Goal: Task Accomplishment & Management: Manage account settings

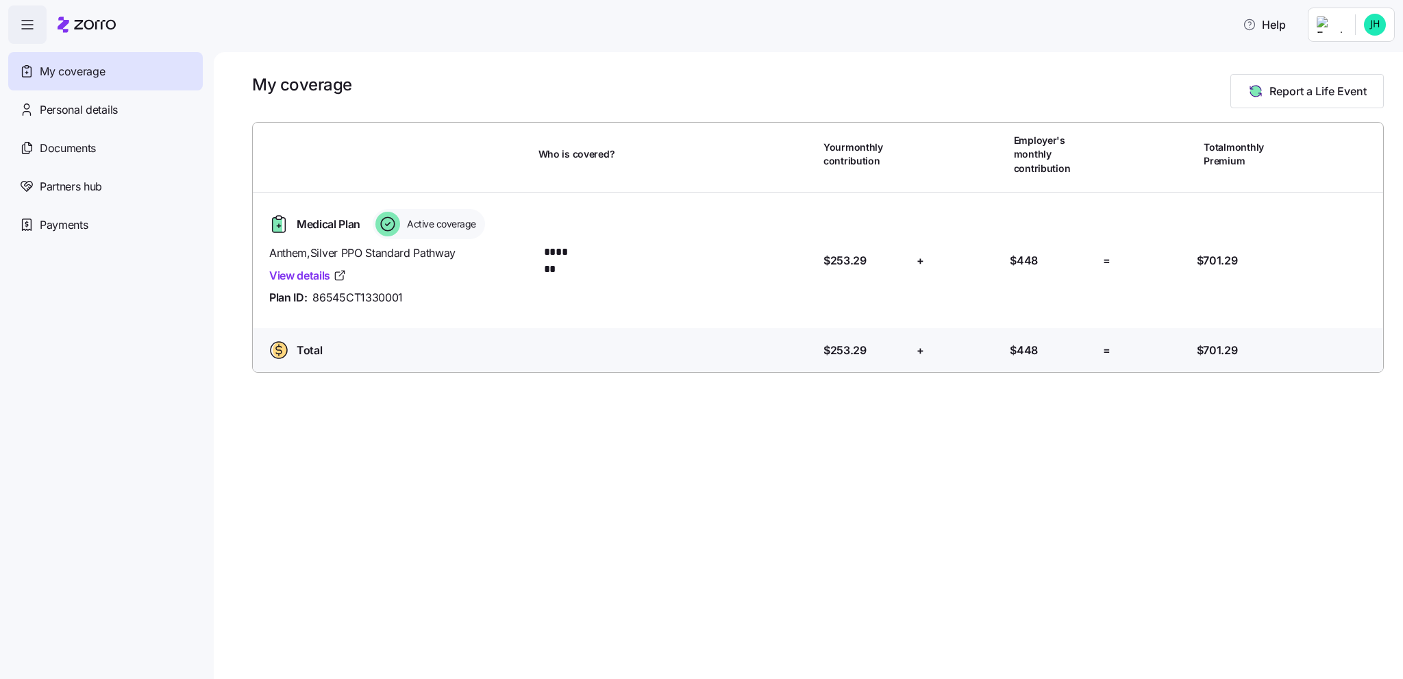
click at [59, 71] on span "My coverage" at bounding box center [72, 71] width 65 height 17
click at [164, 74] on div "My coverage" at bounding box center [105, 71] width 195 height 38
click at [1352, 36] on html "Help My coverage Personal details Documents Partners hub Payments My coverage R…" at bounding box center [701, 335] width 1403 height 671
click at [1331, 62] on div "Admin view" at bounding box center [1328, 61] width 71 height 15
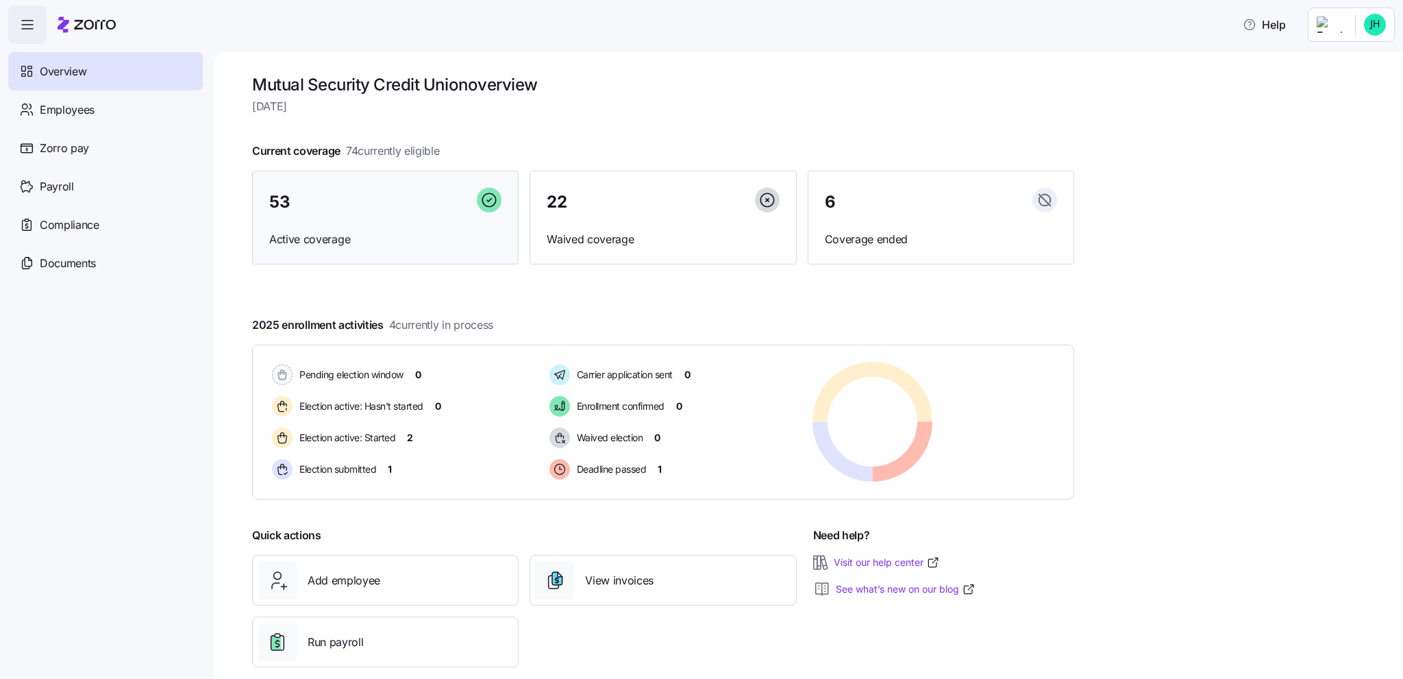
click at [321, 189] on div "53" at bounding box center [385, 202] width 232 height 29
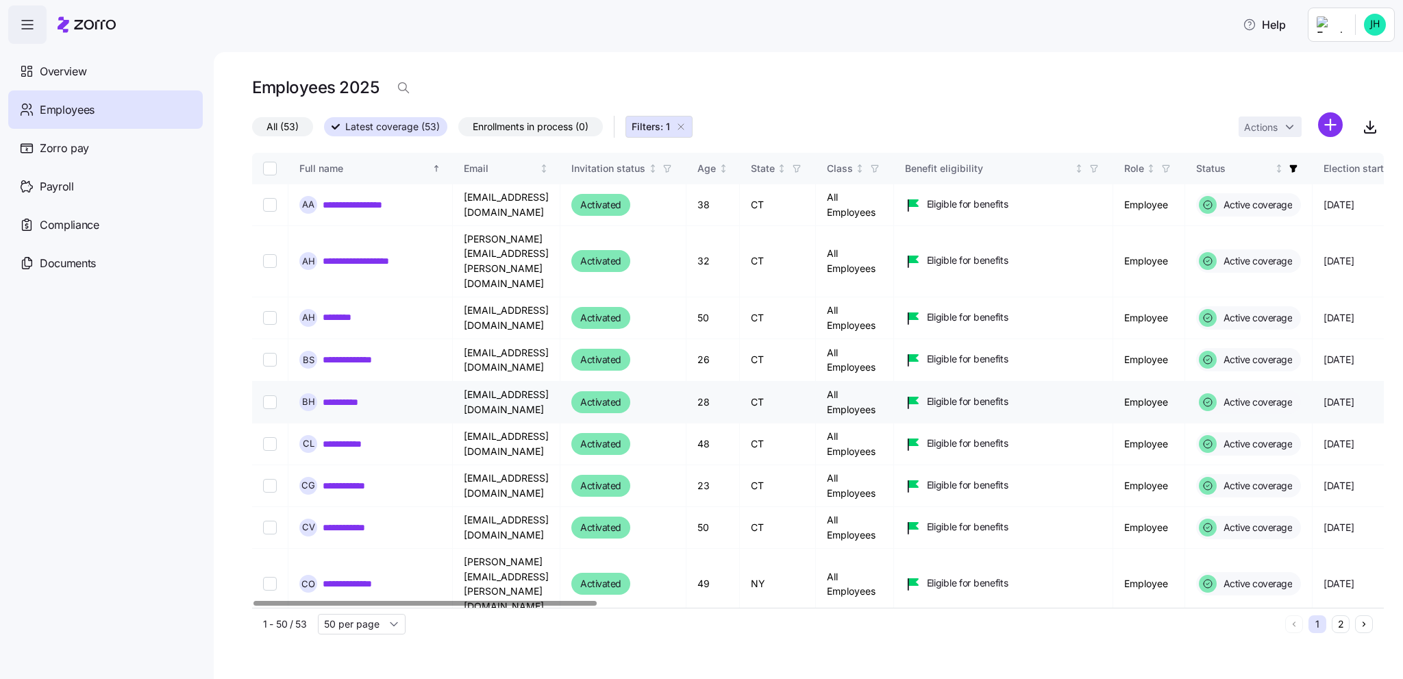
scroll to position [69, 0]
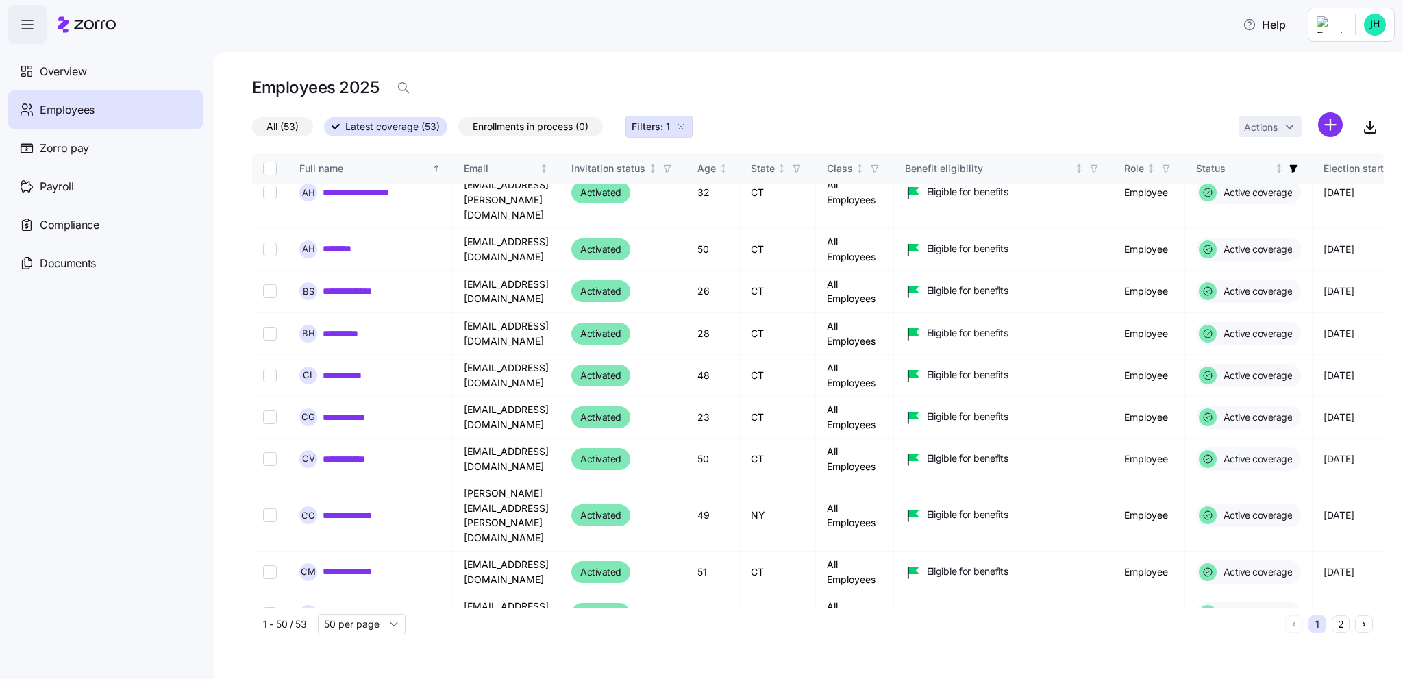
click at [1341, 625] on button "2" at bounding box center [1341, 624] width 18 height 18
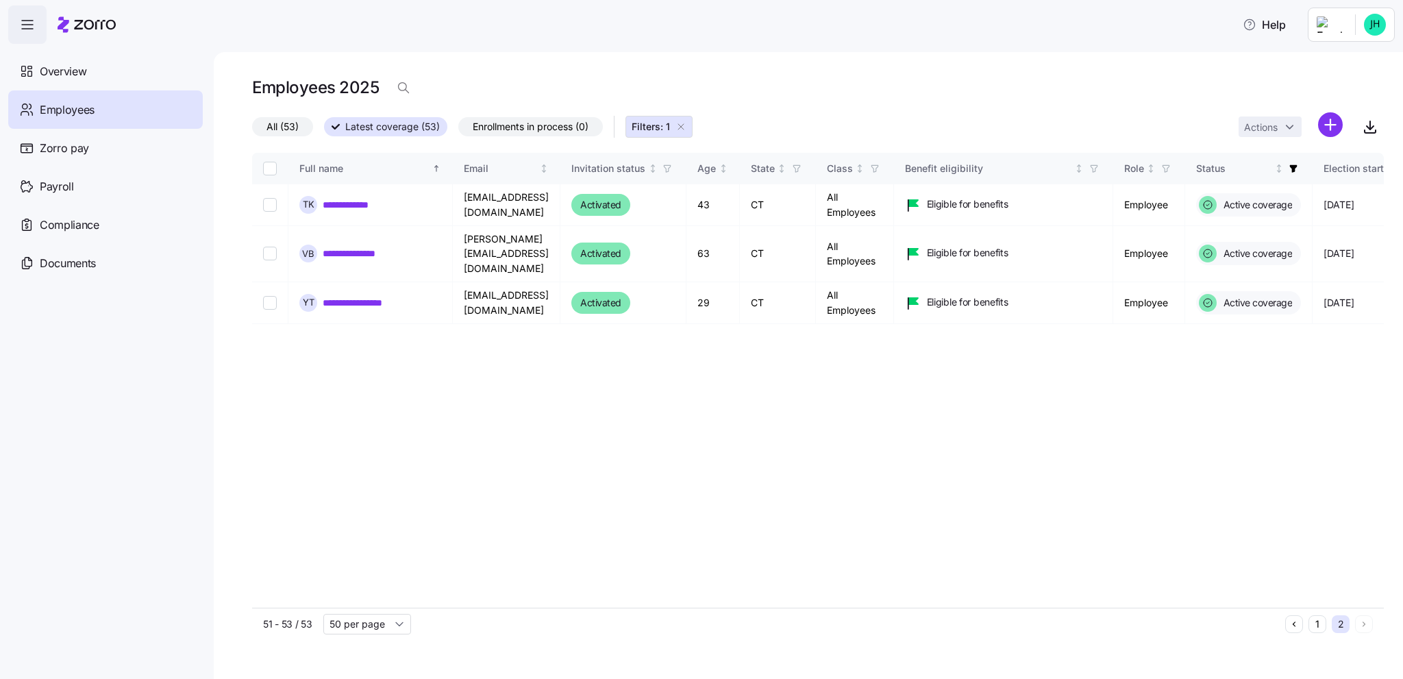
click at [1318, 624] on button "1" at bounding box center [1317, 624] width 18 height 18
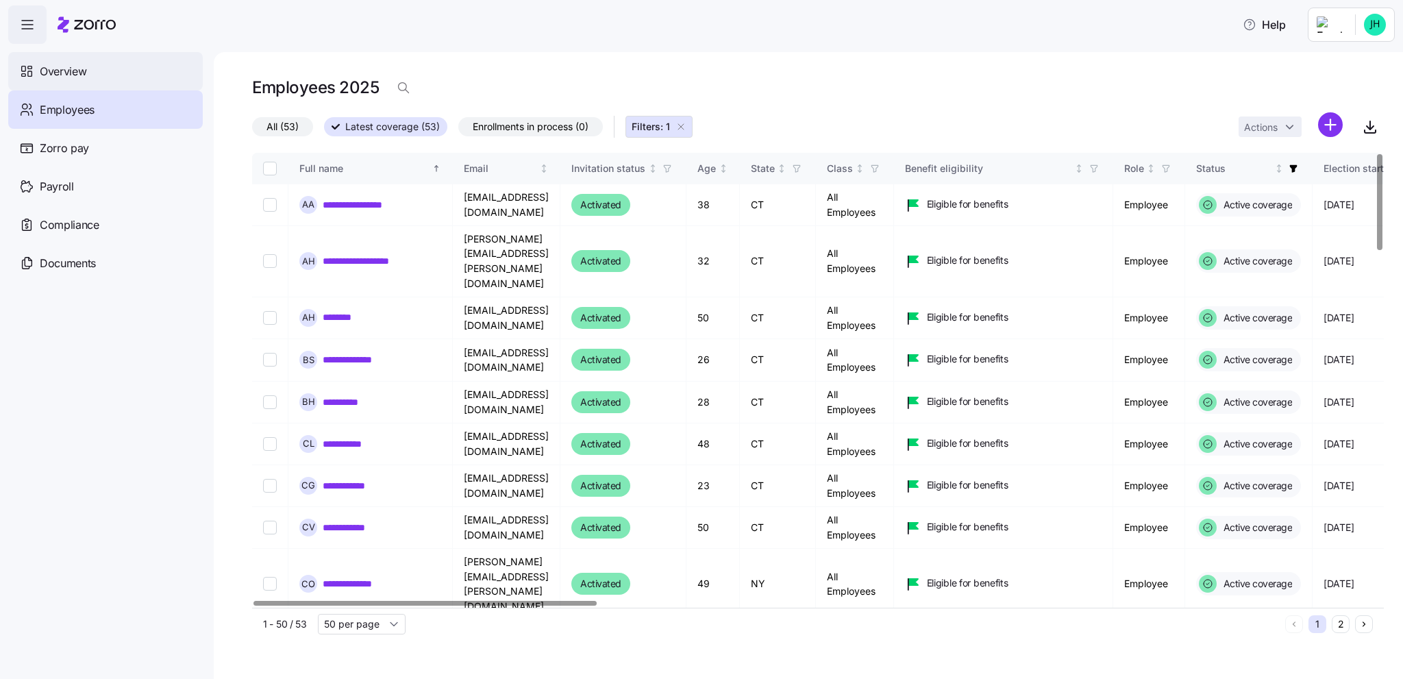
click at [97, 71] on div "Overview" at bounding box center [105, 71] width 195 height 38
click at [49, 68] on span "Overview" at bounding box center [63, 71] width 47 height 17
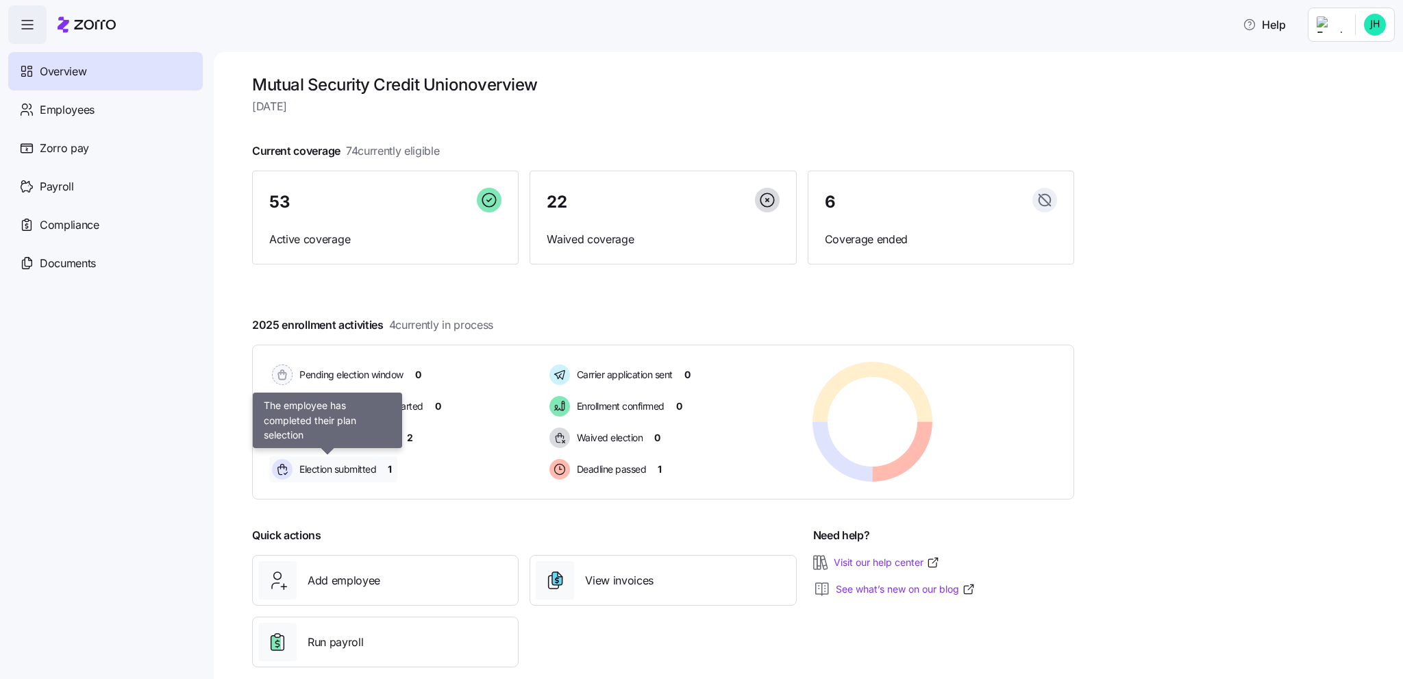
click at [369, 465] on span "Election submitted" at bounding box center [335, 469] width 81 height 14
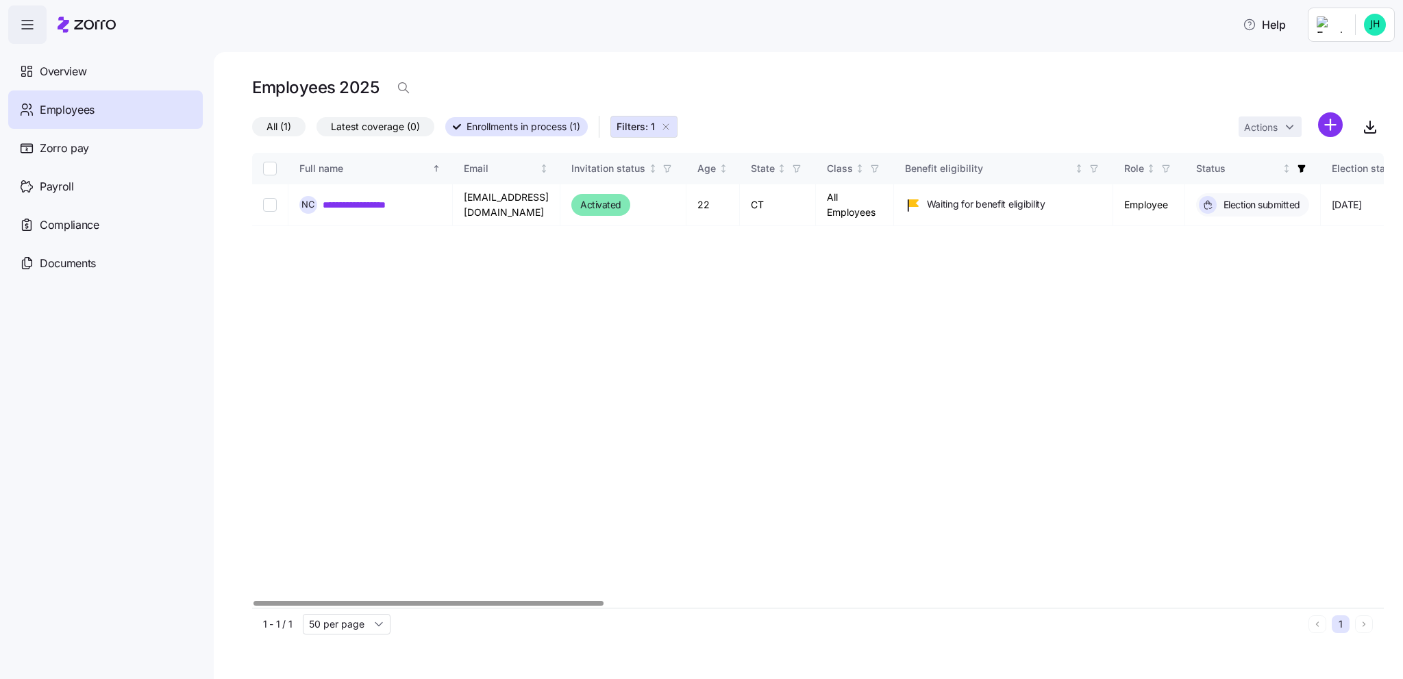
click at [334, 601] on div at bounding box center [427, 603] width 349 height 5
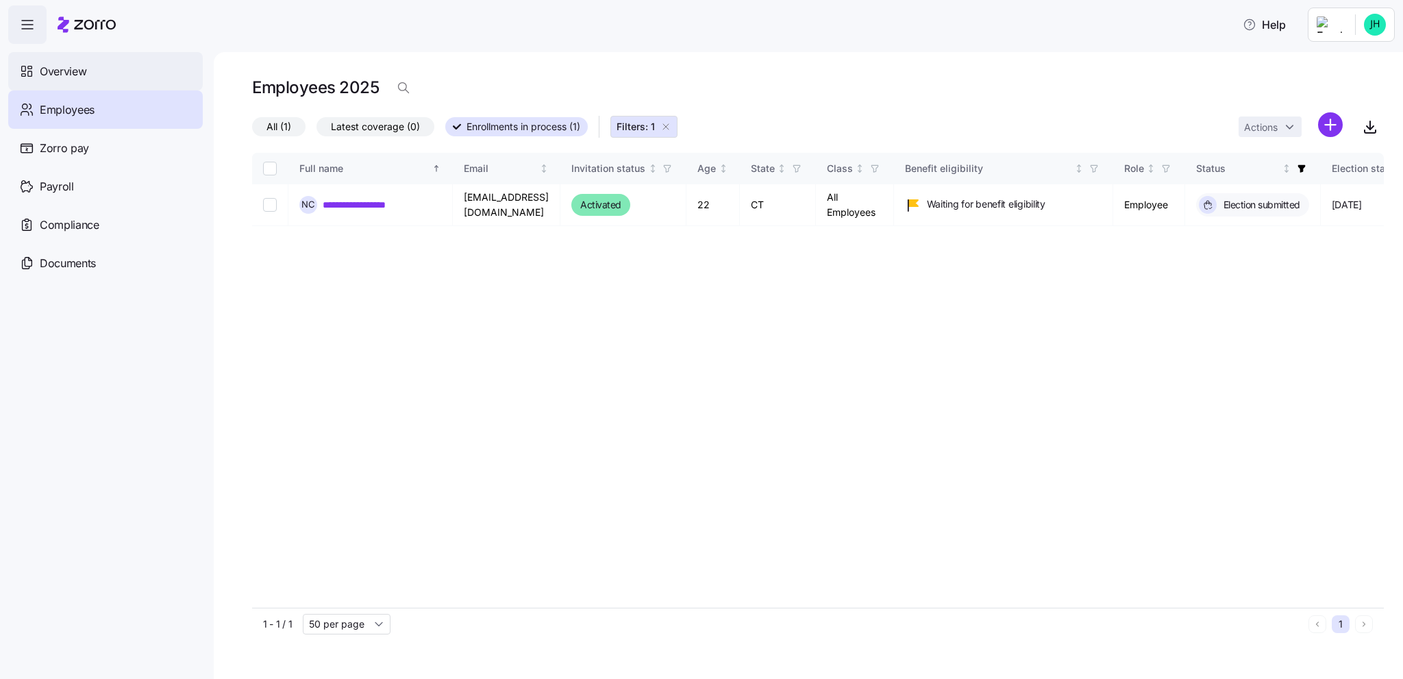
click at [63, 69] on span "Overview" at bounding box center [63, 71] width 47 height 17
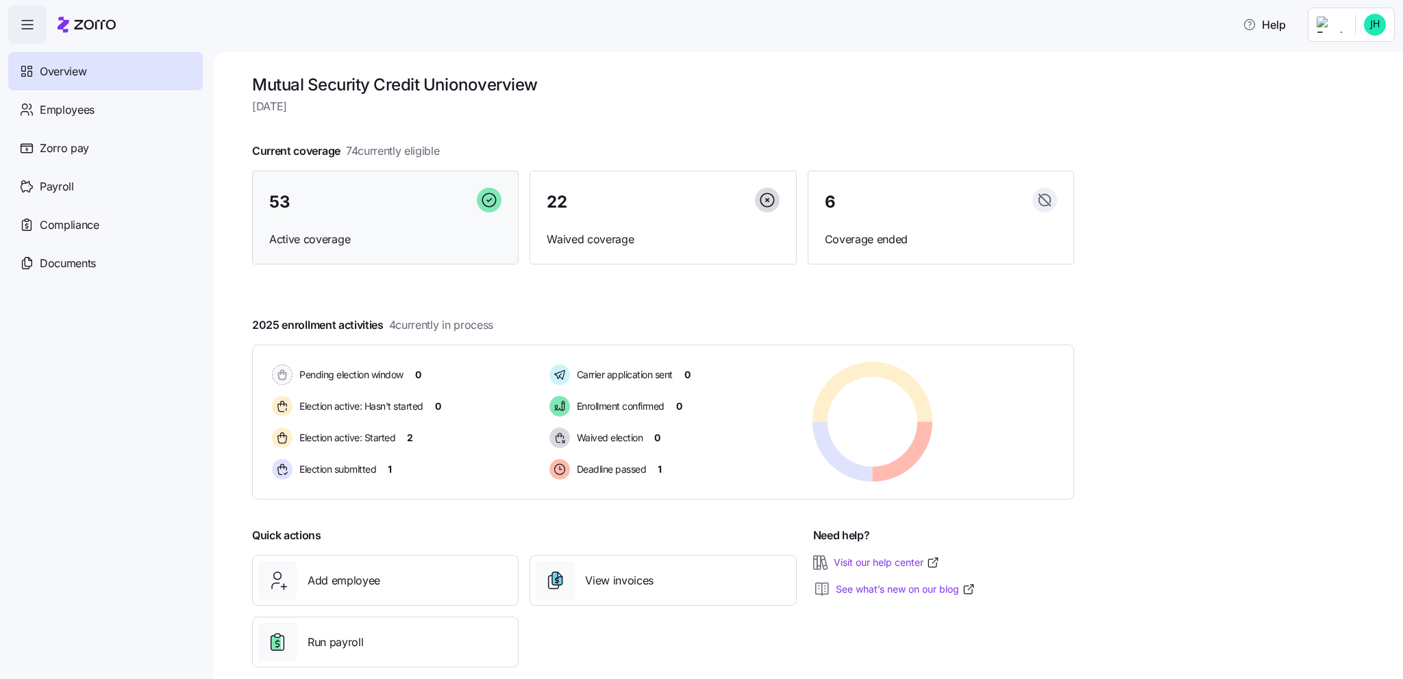
click at [449, 186] on div "53 Active coverage" at bounding box center [385, 218] width 266 height 95
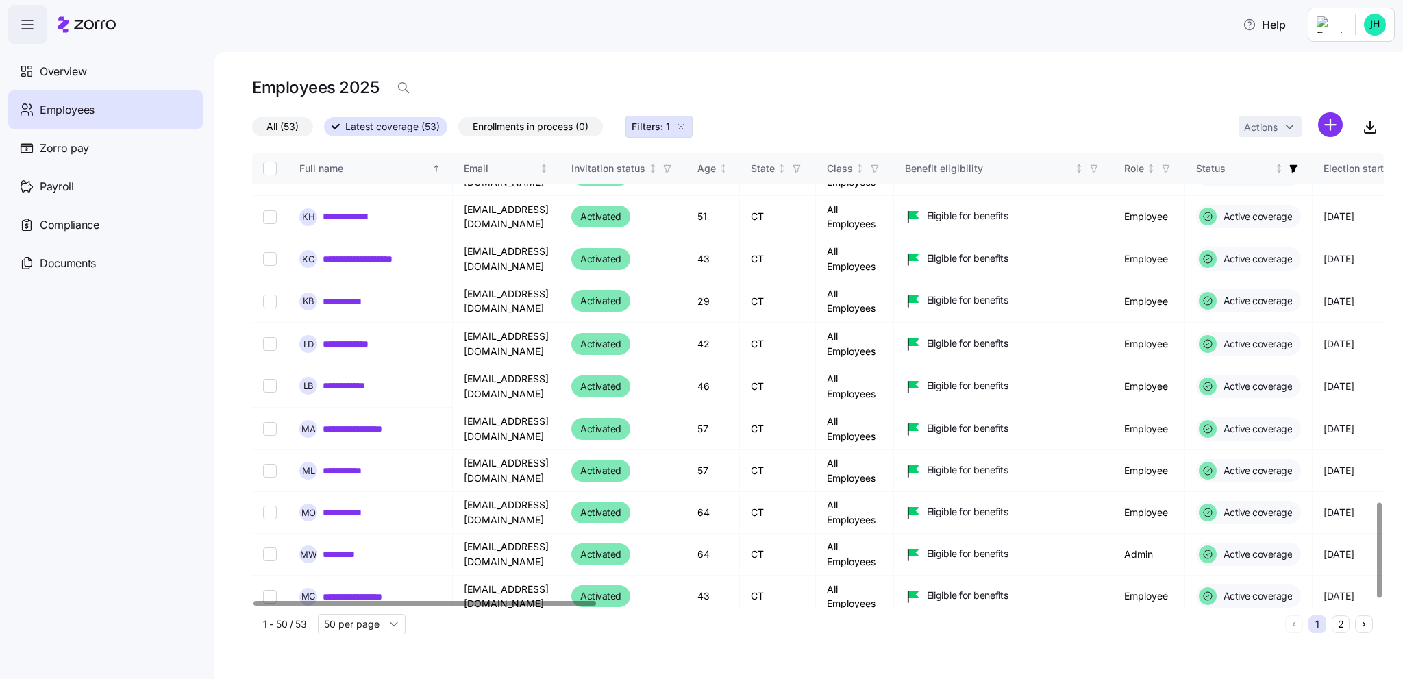
scroll to position [1656, 0]
click at [1345, 624] on button "2" at bounding box center [1341, 624] width 18 height 18
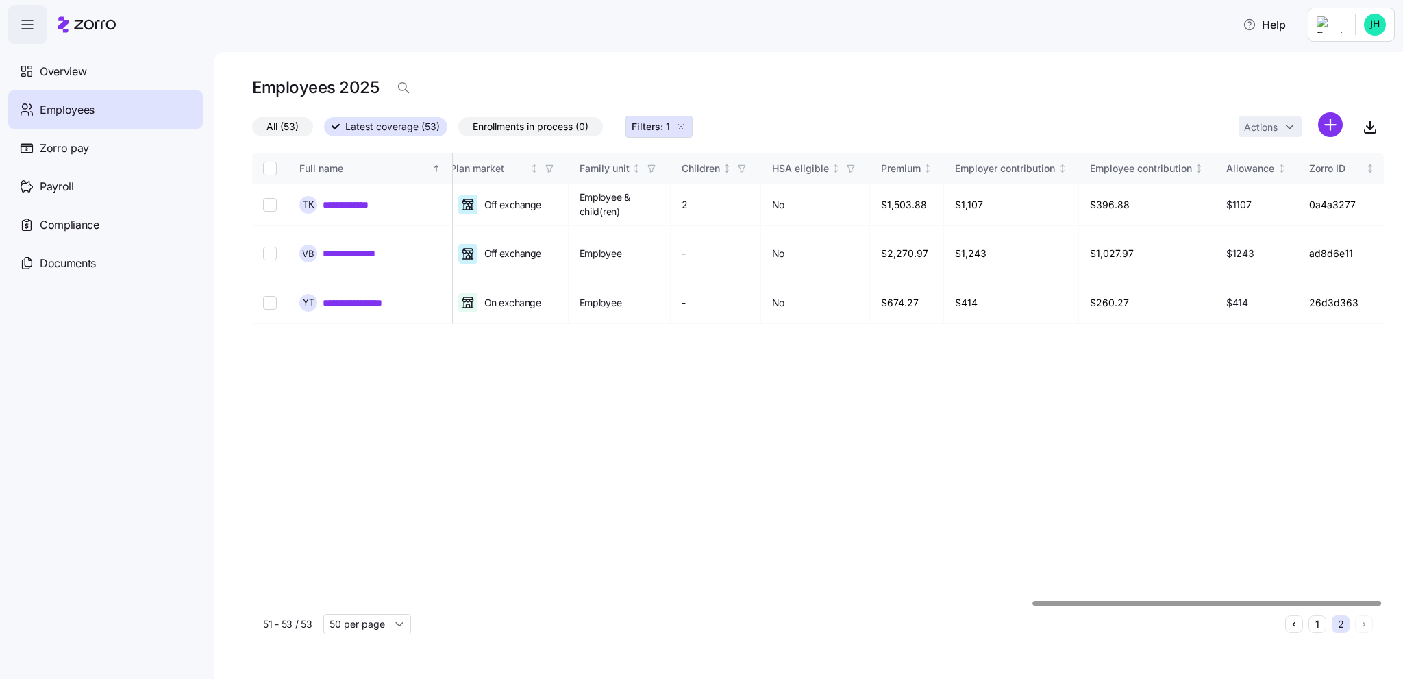
scroll to position [0, 2537]
click at [1336, 601] on div at bounding box center [1208, 603] width 348 height 5
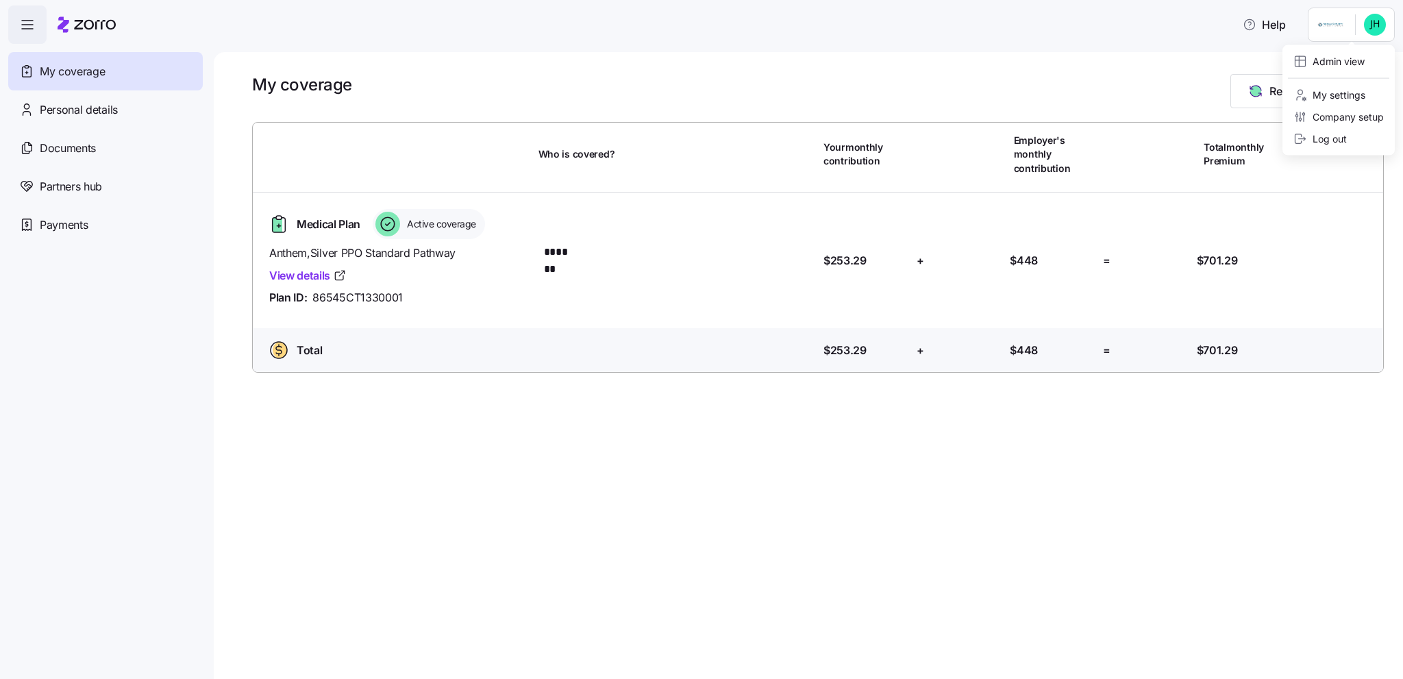
click at [1325, 18] on html "Help My coverage Personal details Documents Partners hub Payments My coverage R…" at bounding box center [701, 335] width 1403 height 671
click at [1326, 58] on div "Admin view" at bounding box center [1328, 61] width 71 height 15
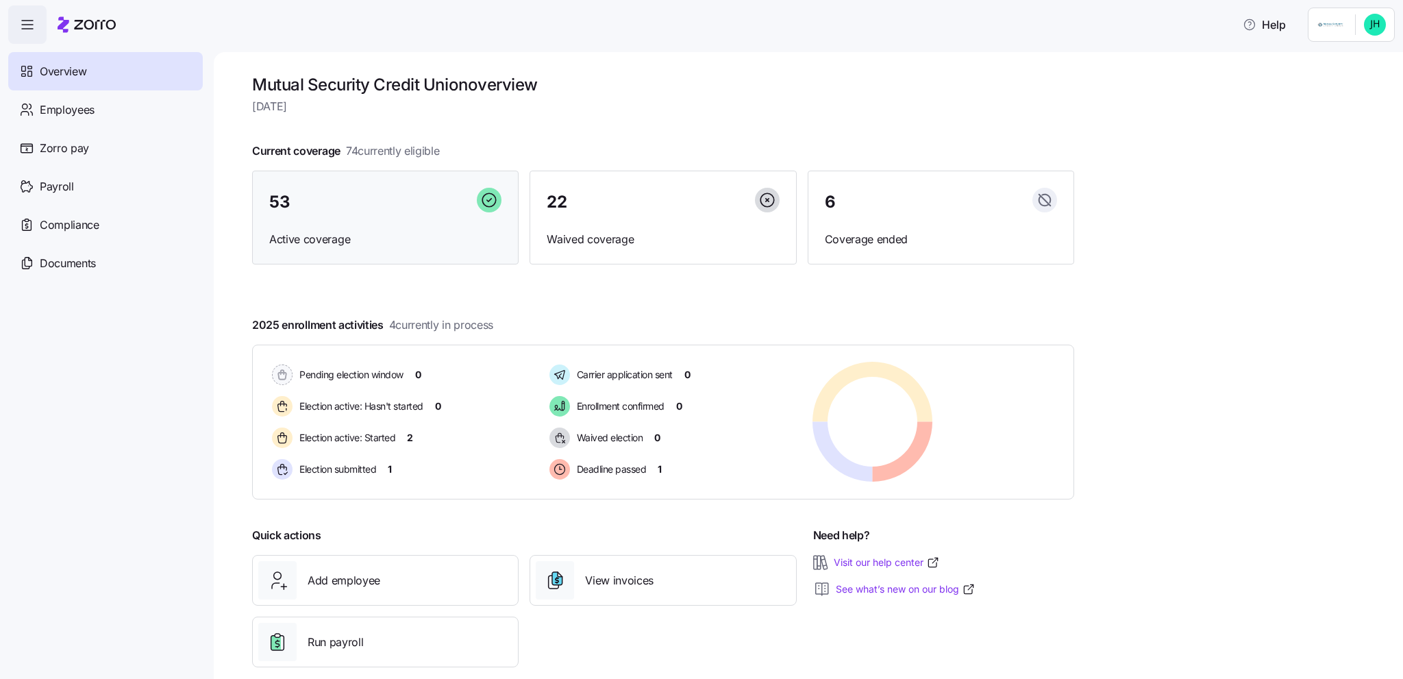
click at [317, 221] on div "53 Active coverage" at bounding box center [385, 218] width 266 height 95
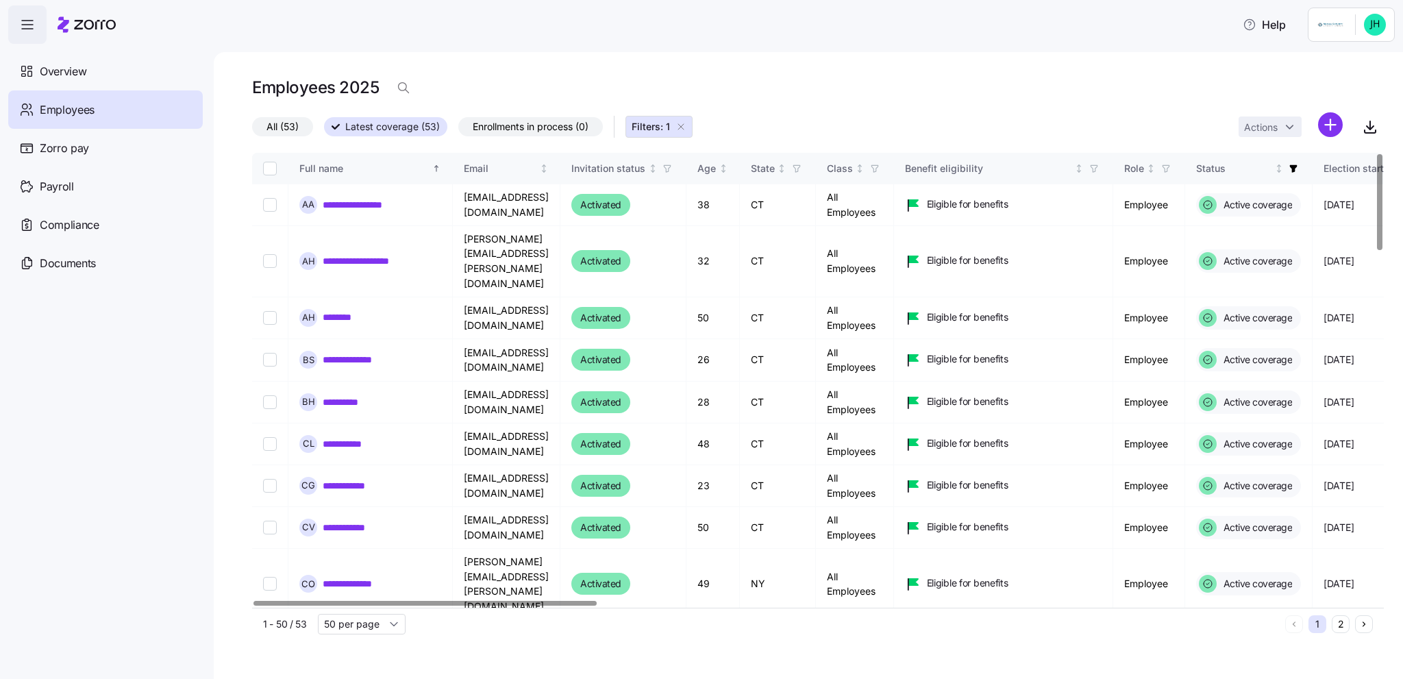
click at [1337, 627] on button "2" at bounding box center [1341, 624] width 18 height 18
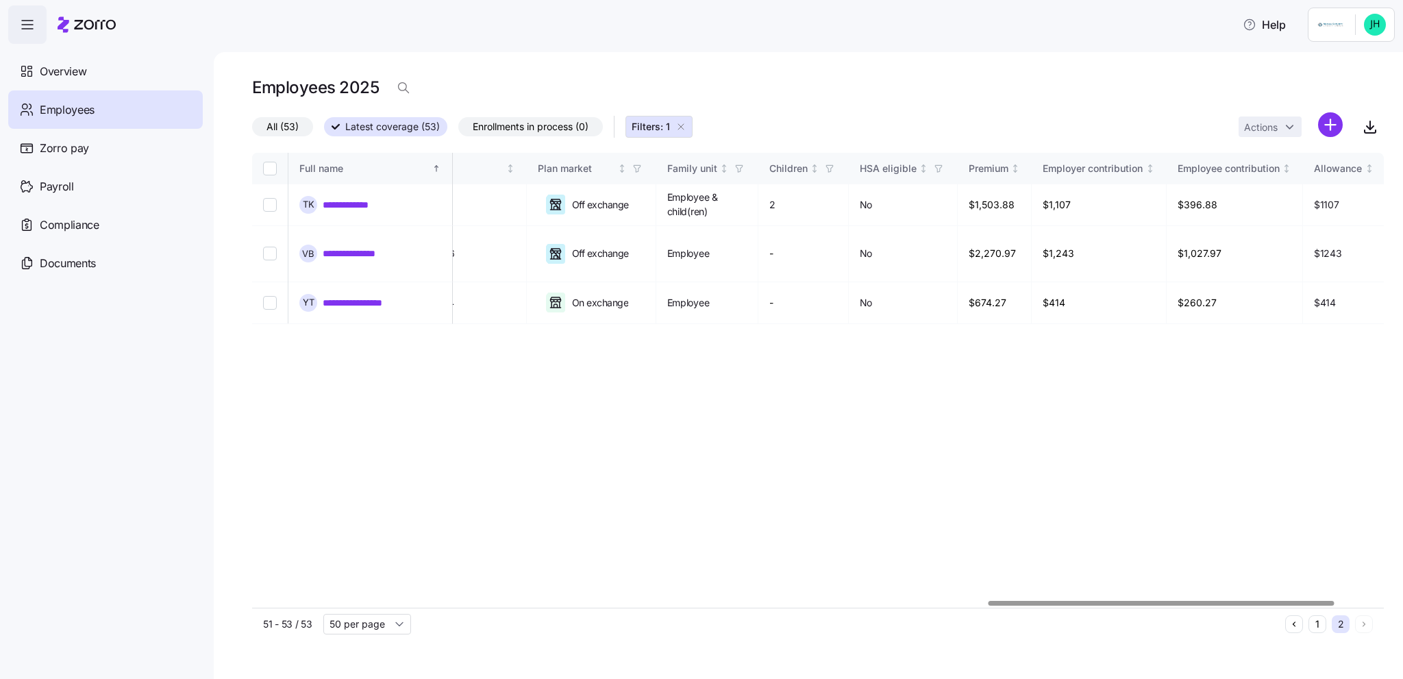
scroll to position [0, 2537]
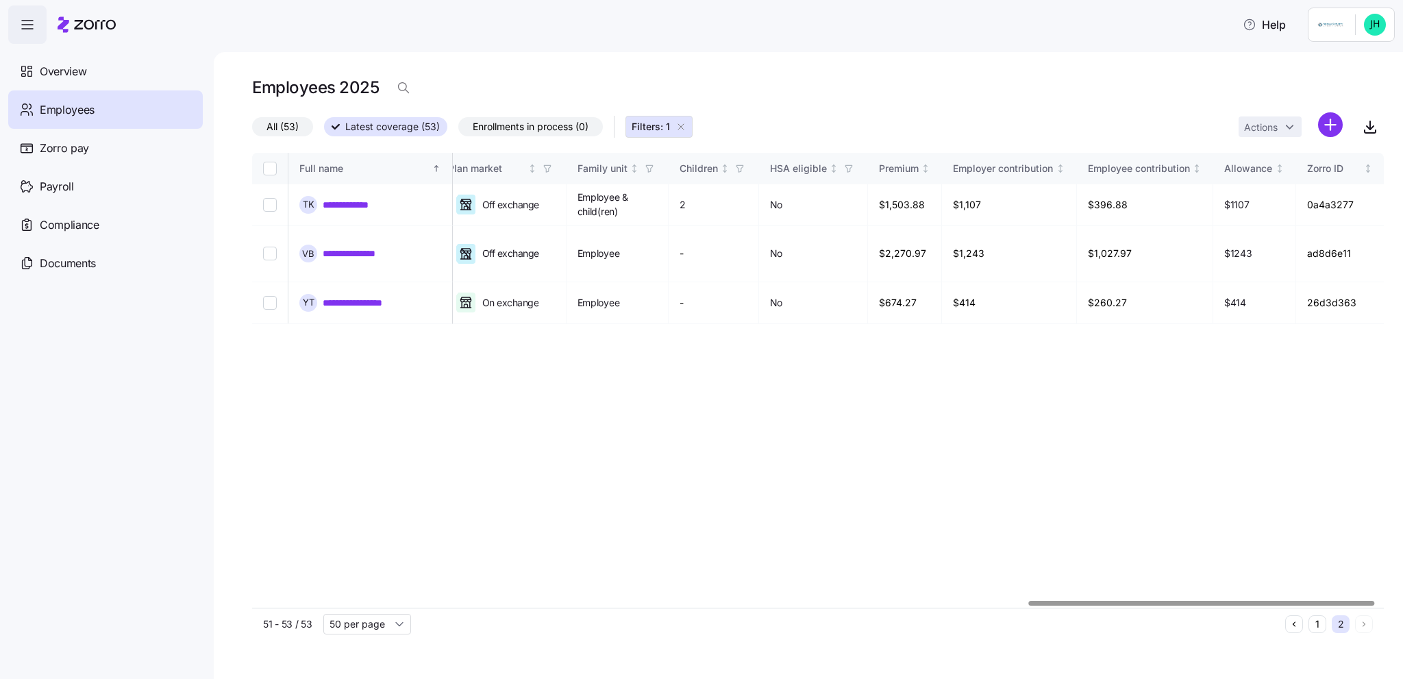
click at [1258, 606] on div at bounding box center [1202, 603] width 346 height 5
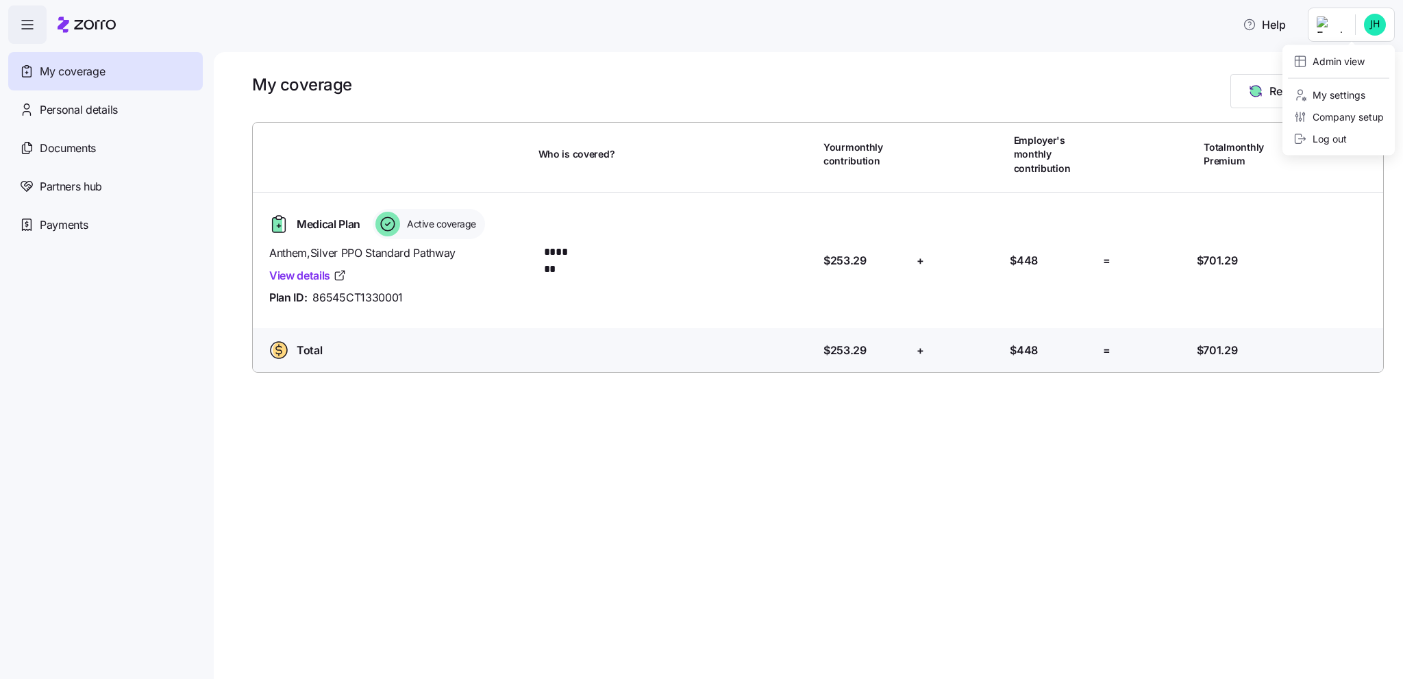
click at [1329, 24] on html "Help My coverage Personal details Documents Partners hub Payments My coverage R…" at bounding box center [701, 335] width 1403 height 671
click at [1325, 57] on div "Admin view" at bounding box center [1328, 61] width 71 height 15
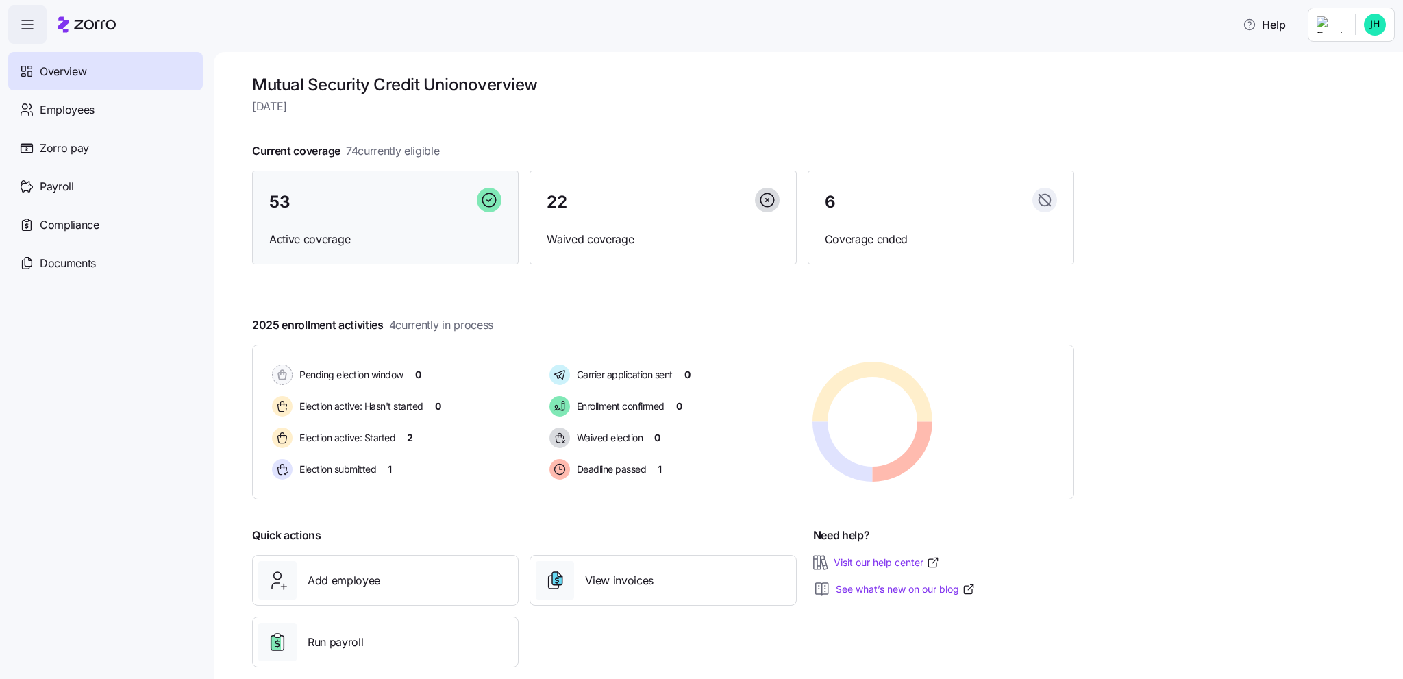
click at [413, 222] on div "53 Active coverage" at bounding box center [385, 218] width 266 height 95
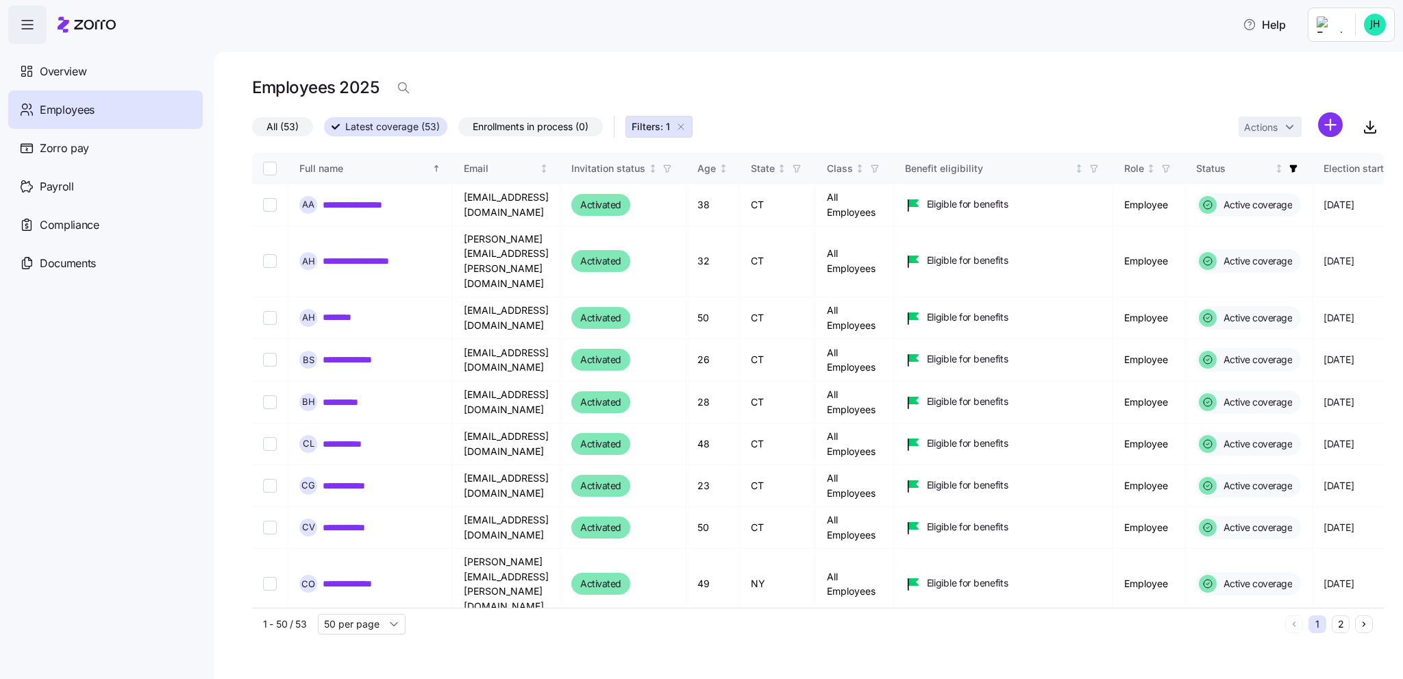
click at [1337, 627] on button "2" at bounding box center [1341, 624] width 18 height 18
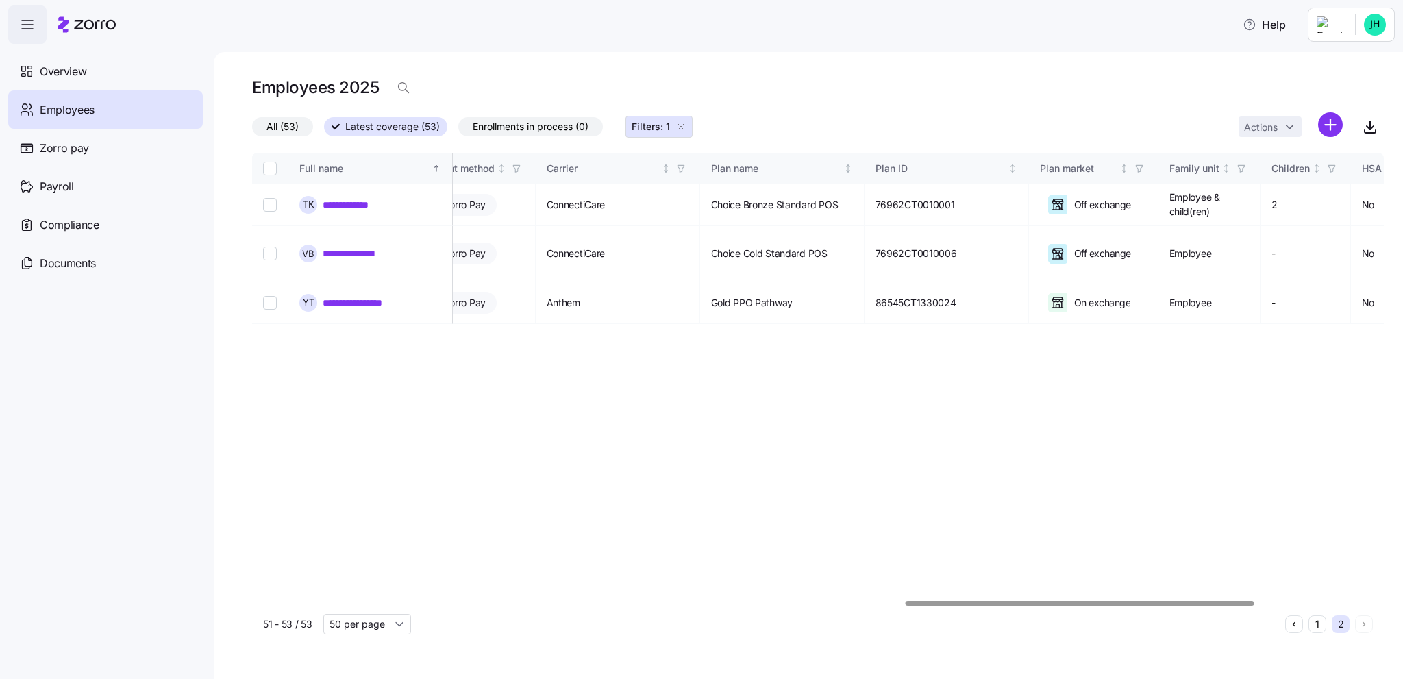
scroll to position [0, 1854]
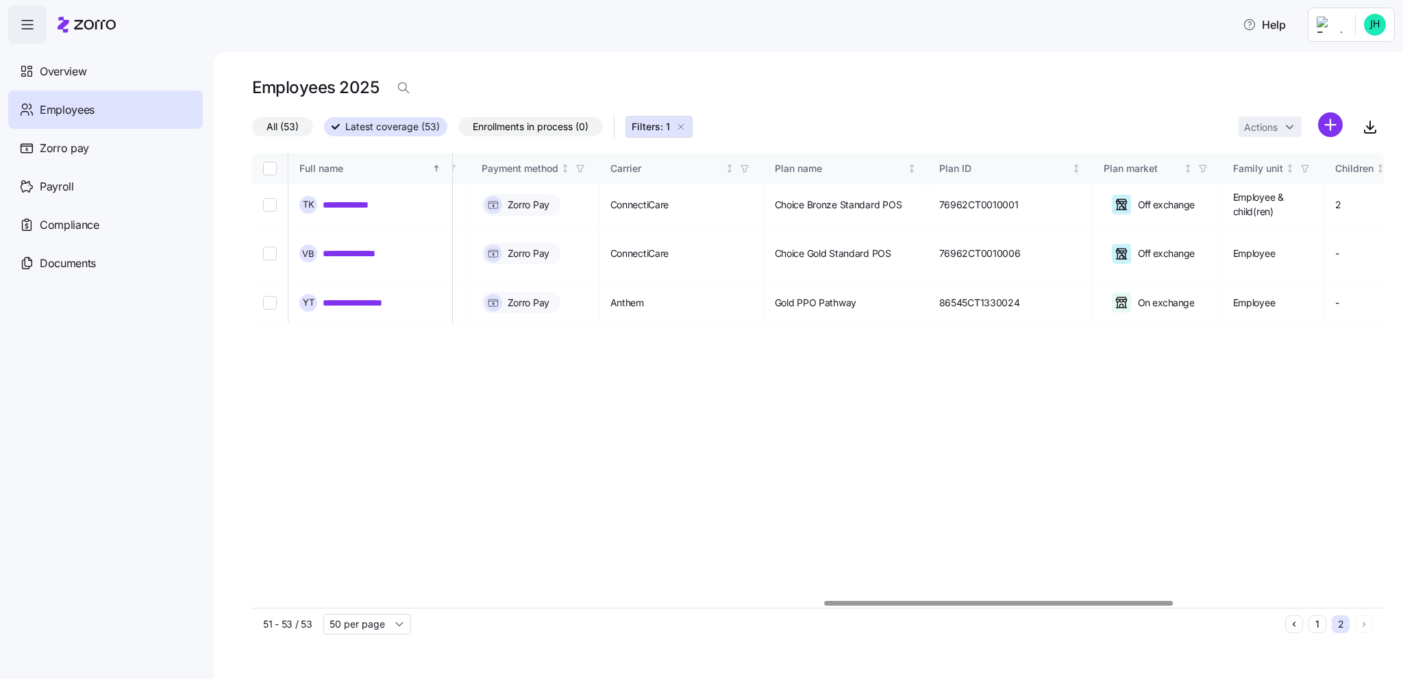
click at [1004, 601] on div at bounding box center [999, 603] width 348 height 5
click at [1319, 621] on button "1" at bounding box center [1317, 624] width 18 height 18
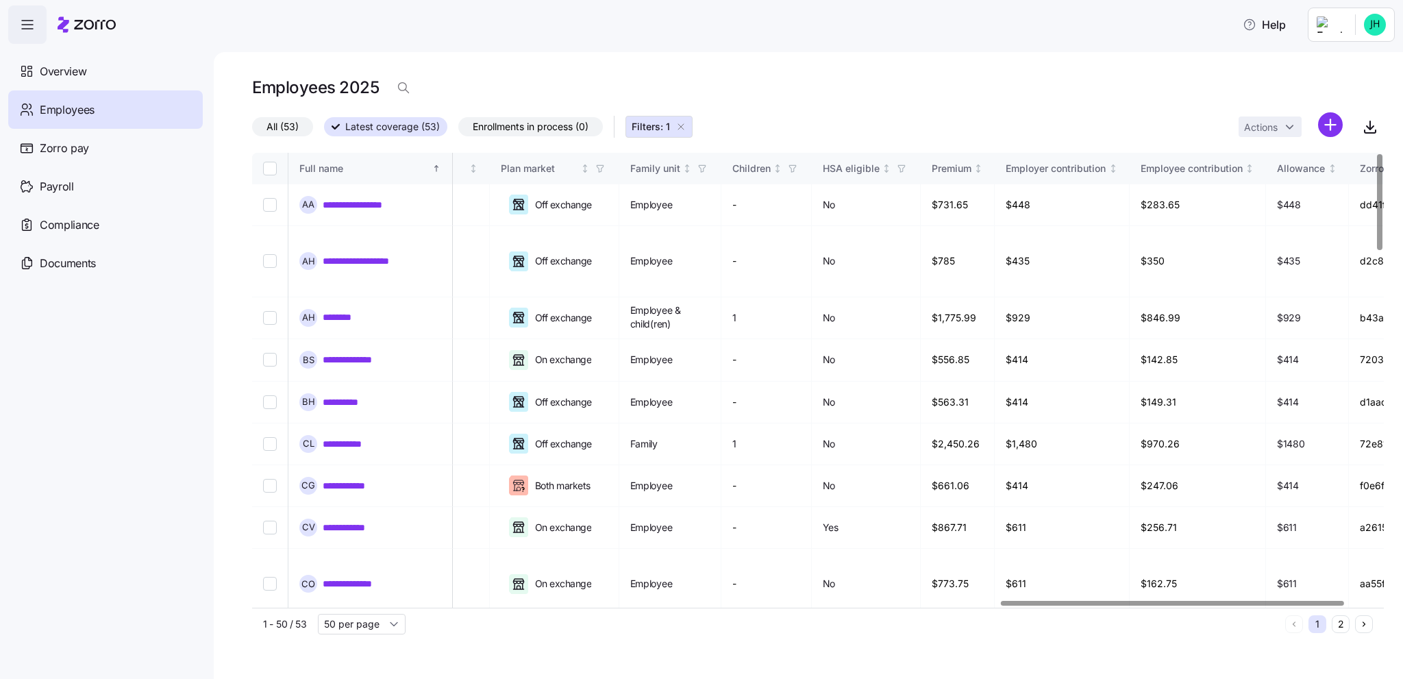
scroll to position [0, 2452]
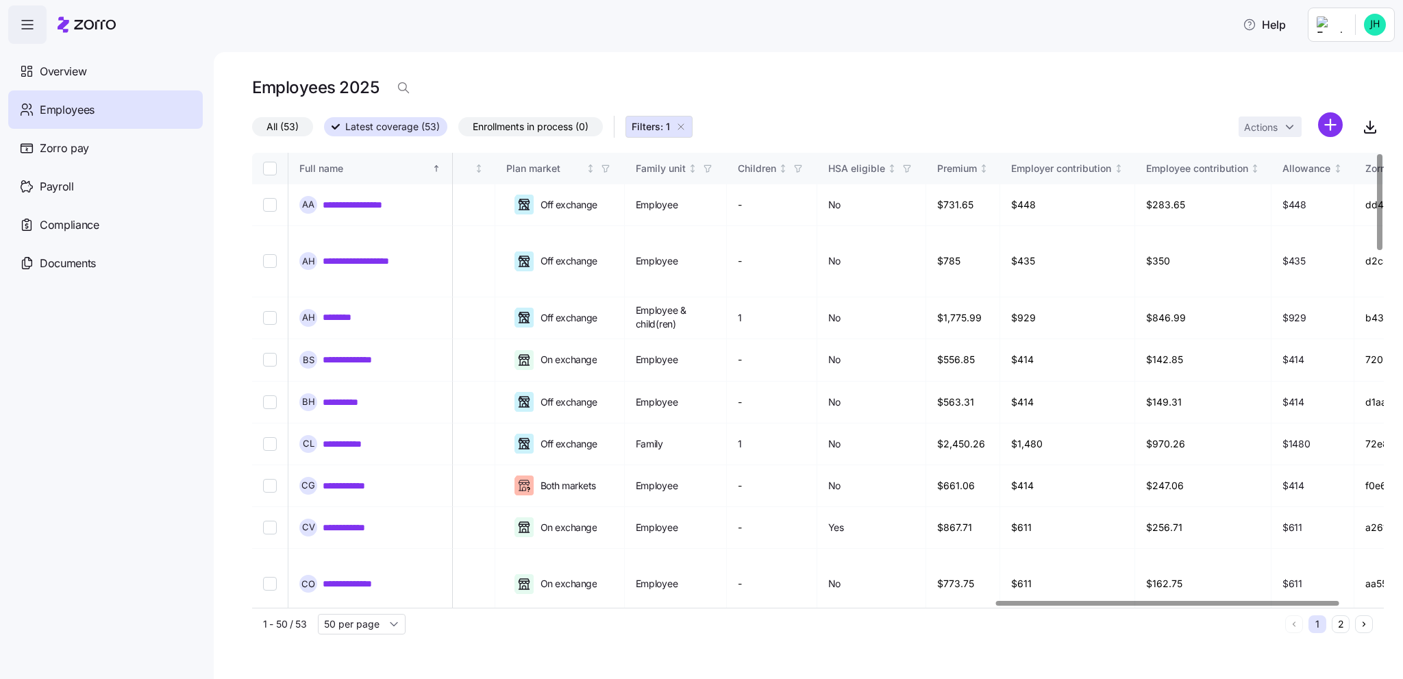
click at [1197, 606] on div at bounding box center [1167, 603] width 343 height 5
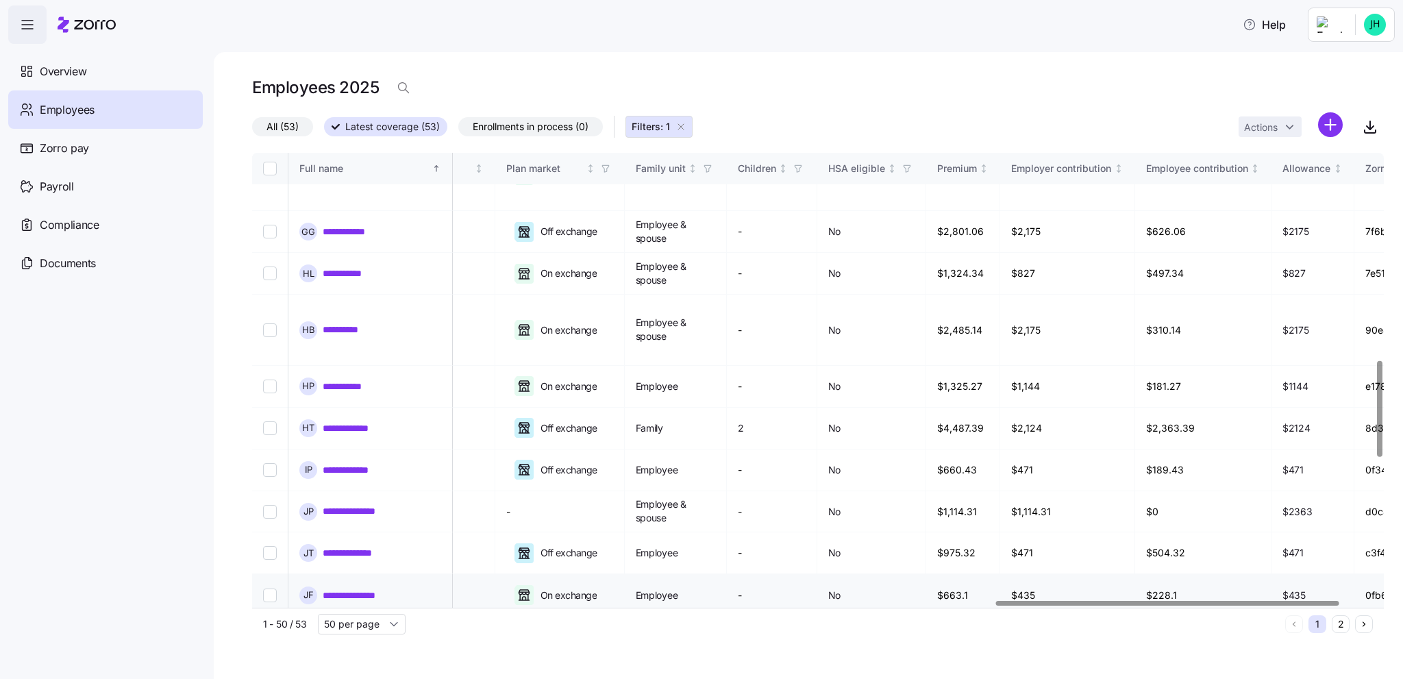
scroll to position [1028, 2452]
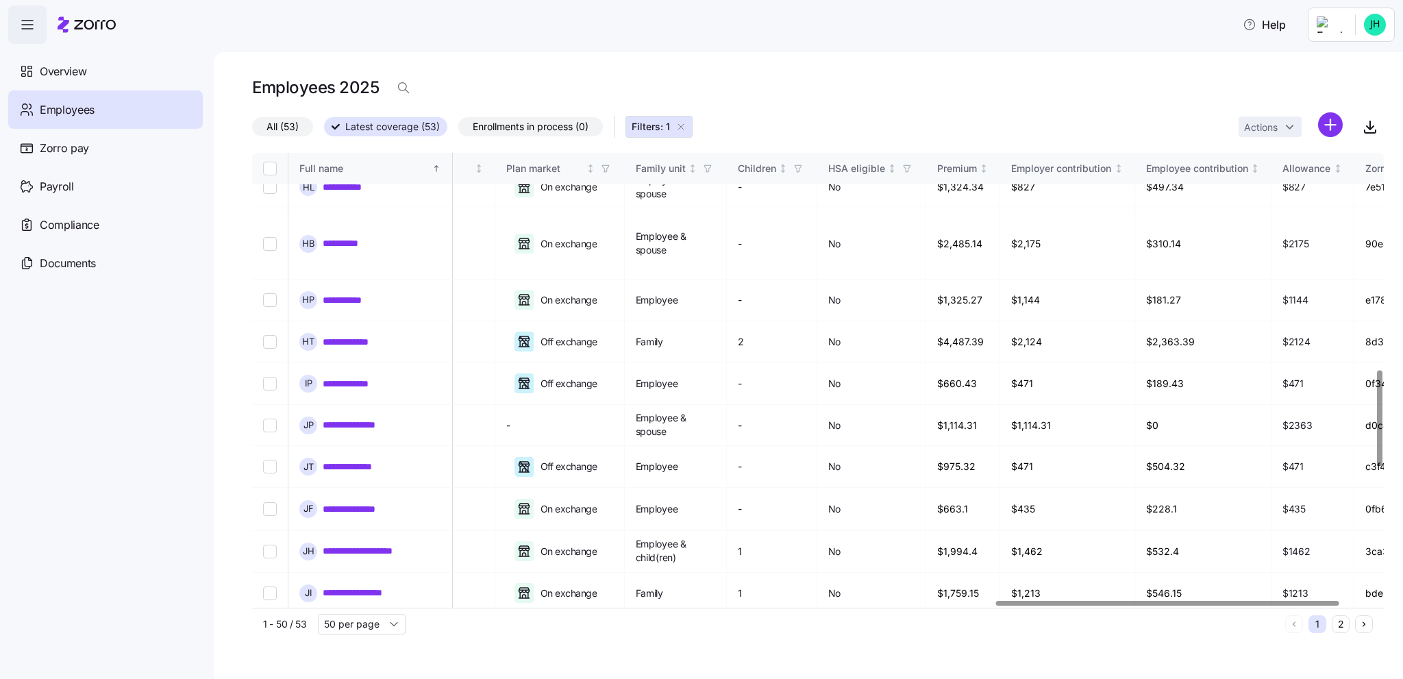
click at [1345, 623] on button "2" at bounding box center [1341, 624] width 18 height 18
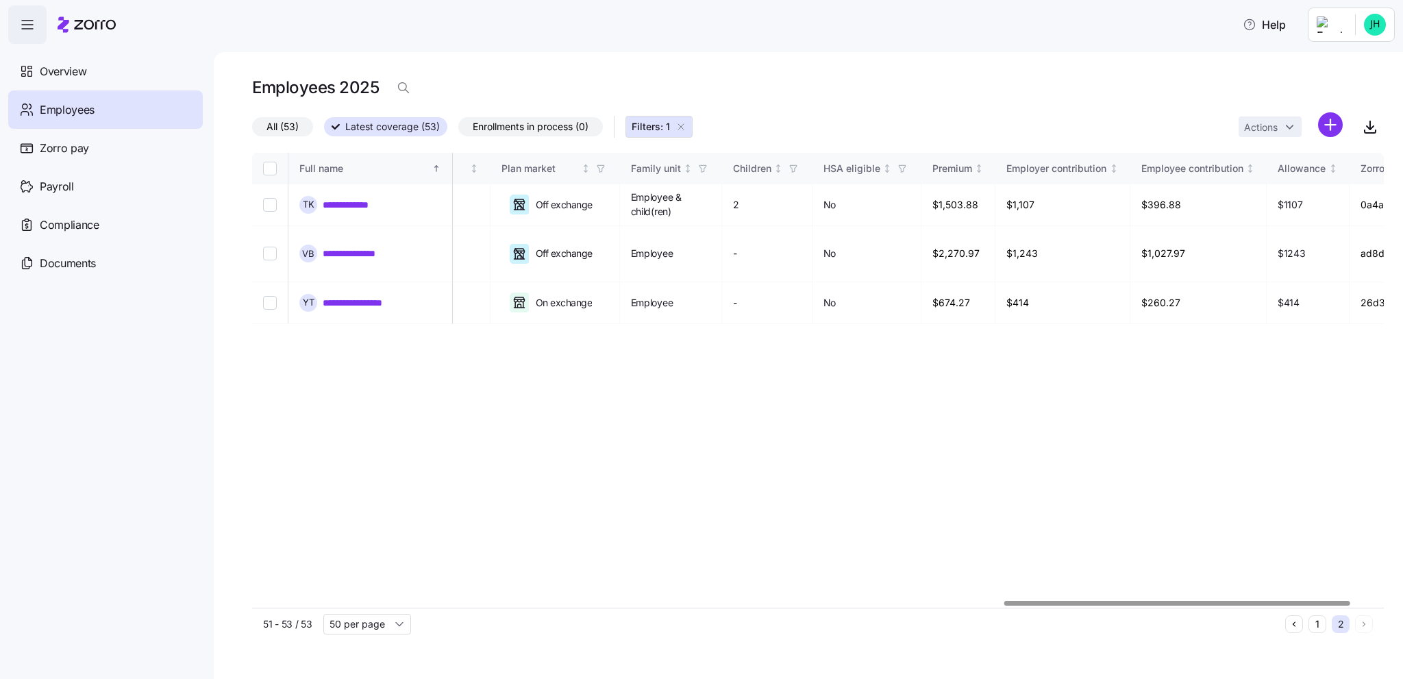
scroll to position [0, 2537]
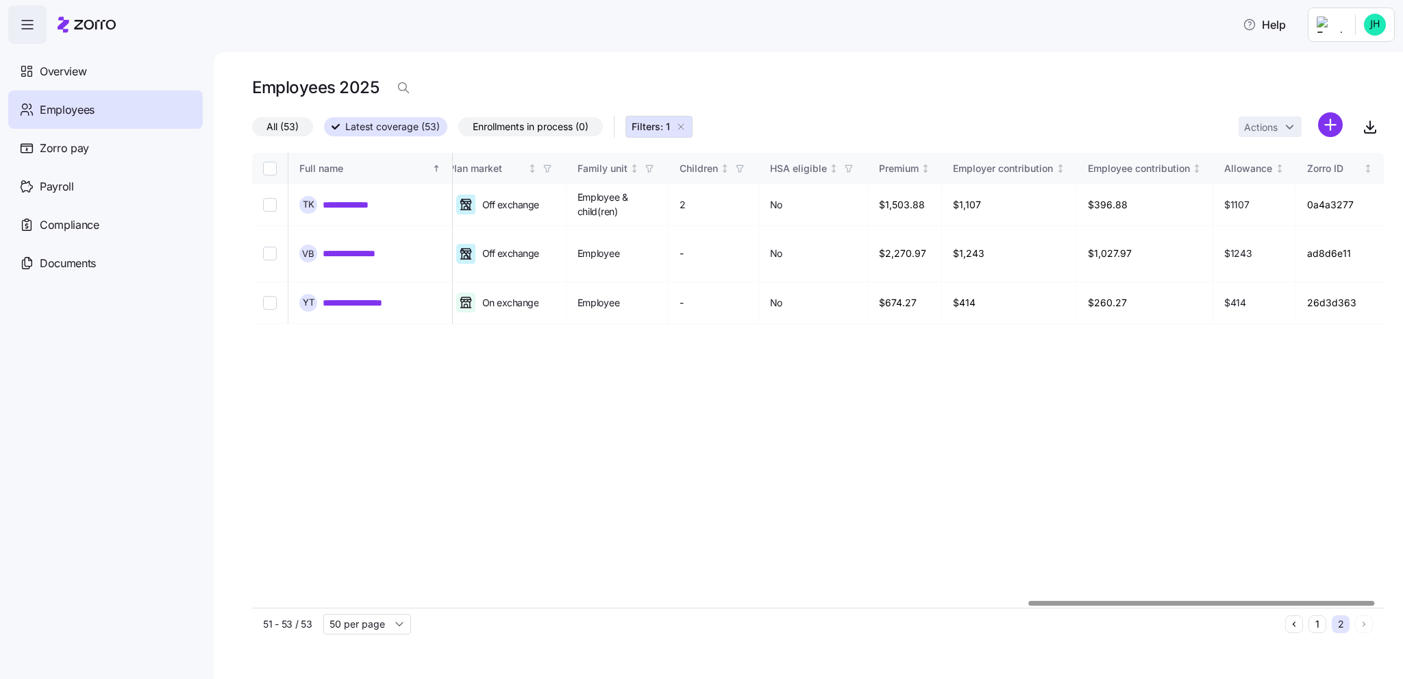
click at [1299, 606] on div at bounding box center [1202, 603] width 346 height 5
click at [1121, 606] on div at bounding box center [1202, 603] width 346 height 5
